Goal: Information Seeking & Learning: Stay updated

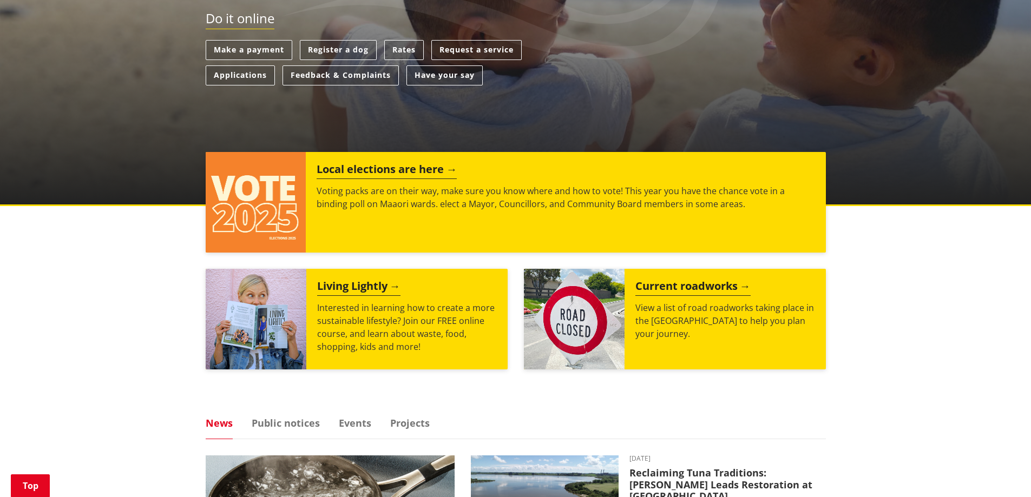
scroll to position [487, 0]
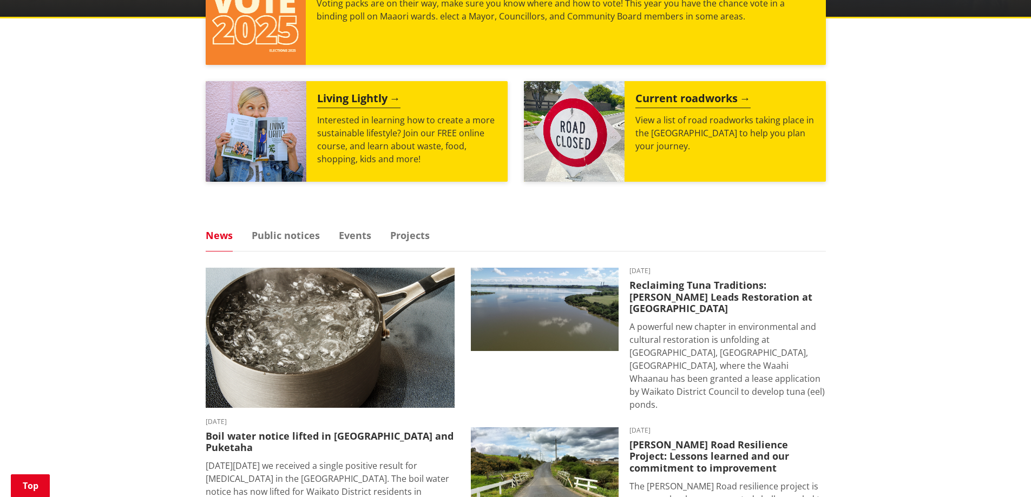
click at [222, 235] on link "News" at bounding box center [219, 236] width 27 height 10
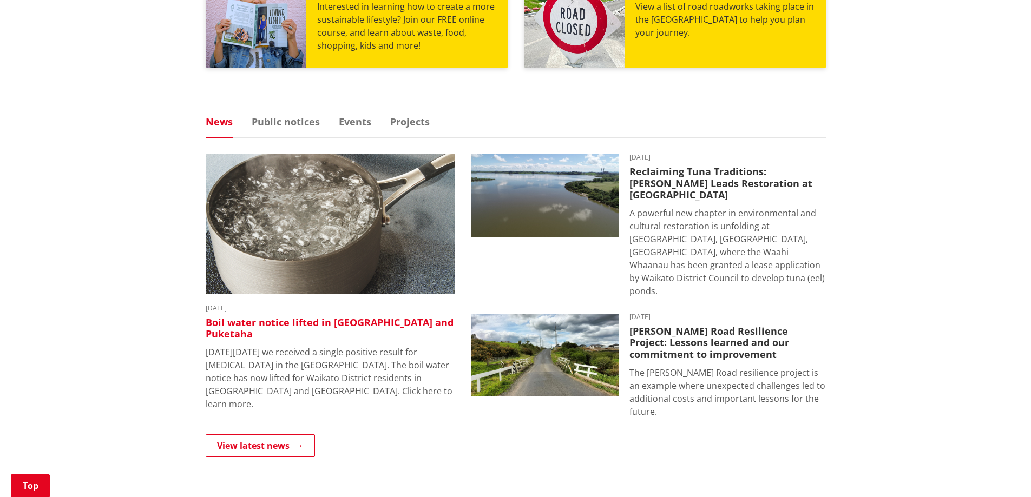
scroll to position [595, 0]
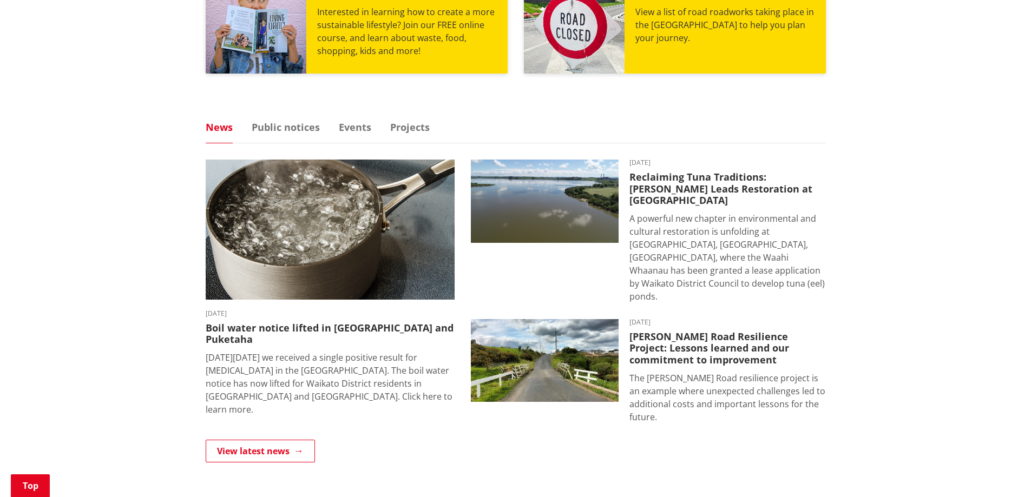
click at [223, 123] on link "News" at bounding box center [219, 127] width 27 height 10
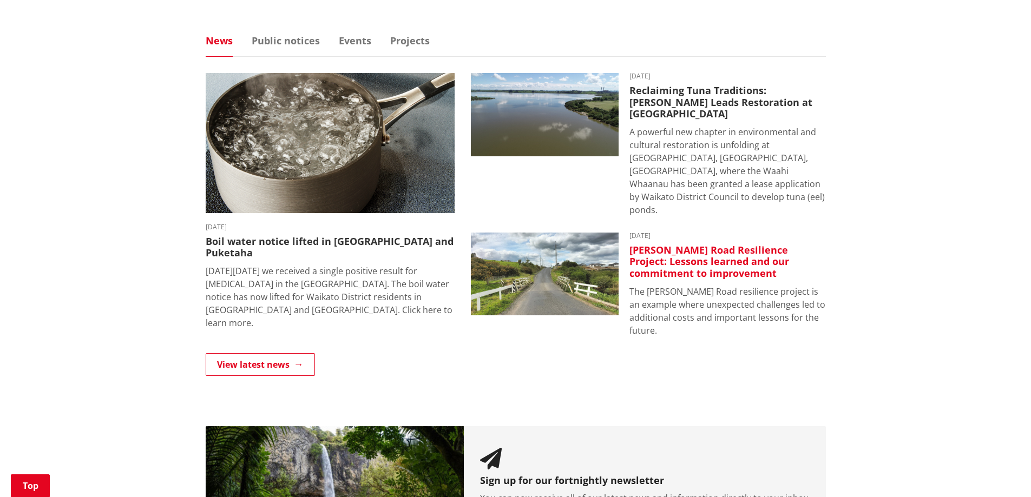
scroll to position [812, 0]
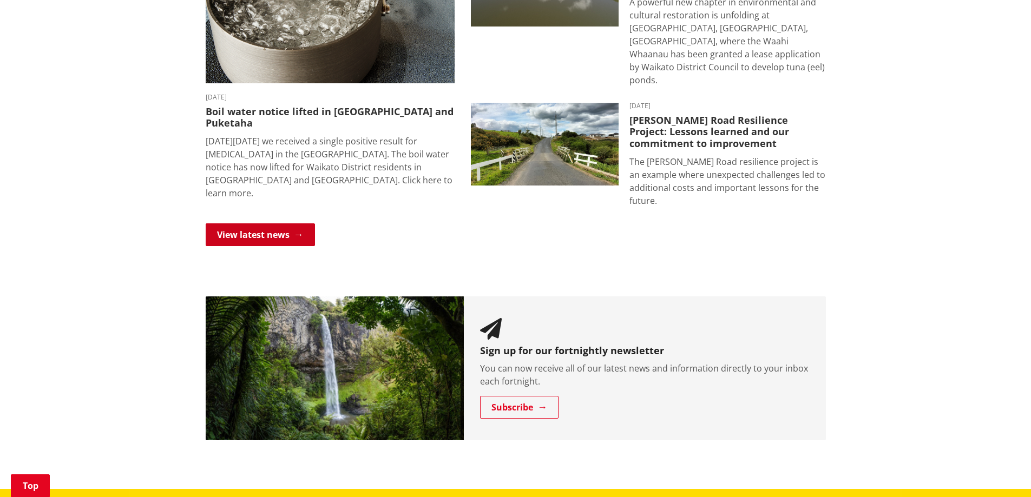
click at [292, 223] on link "View latest news" at bounding box center [260, 234] width 109 height 23
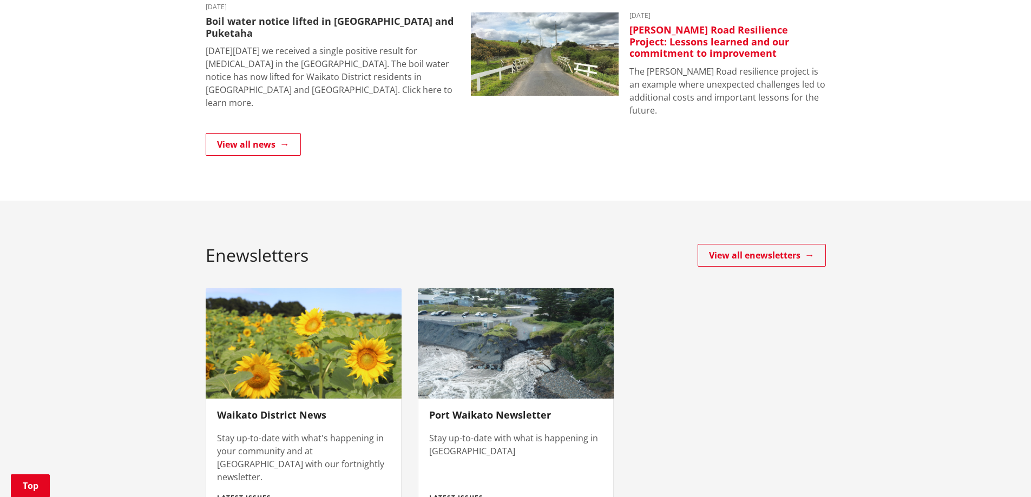
scroll to position [595, 0]
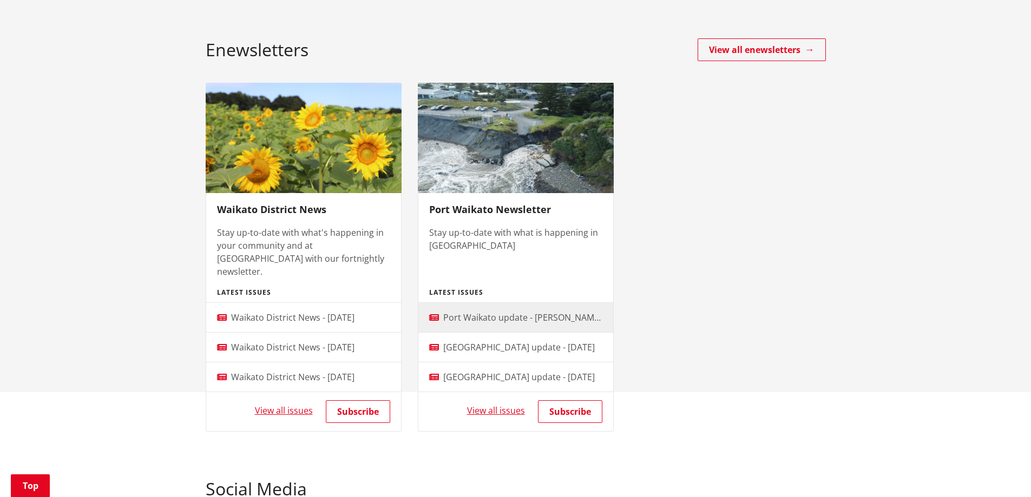
click at [530, 312] on span "Port Waikato update - [PERSON_NAME][GEOGRAPHIC_DATA] upgrade" at bounding box center [583, 318] width 281 height 12
